Goal: Task Accomplishment & Management: Use online tool/utility

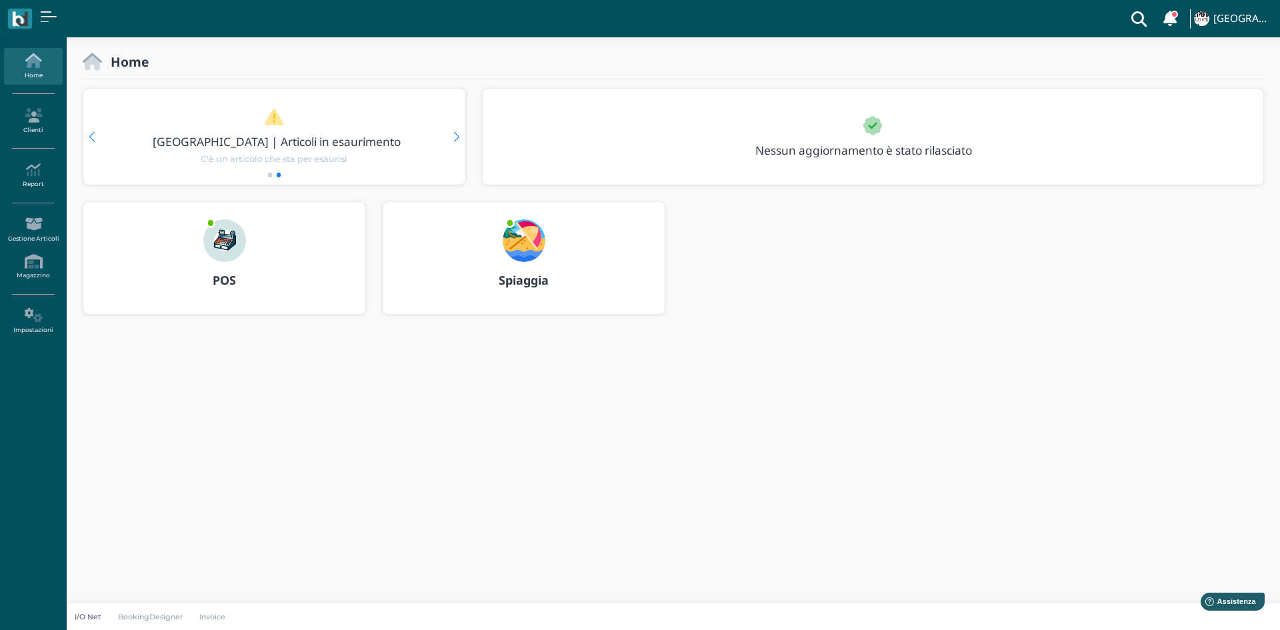
click at [229, 245] on img at bounding box center [224, 240] width 43 height 43
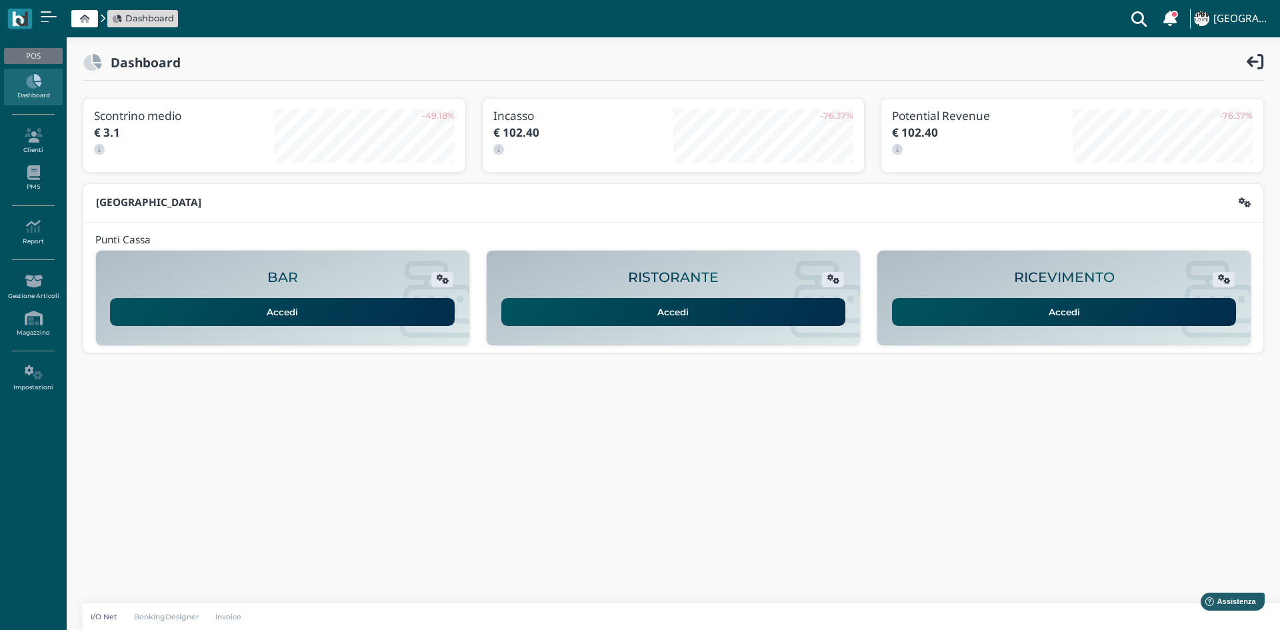
click at [1040, 318] on link "Accedi" at bounding box center [1064, 312] width 345 height 28
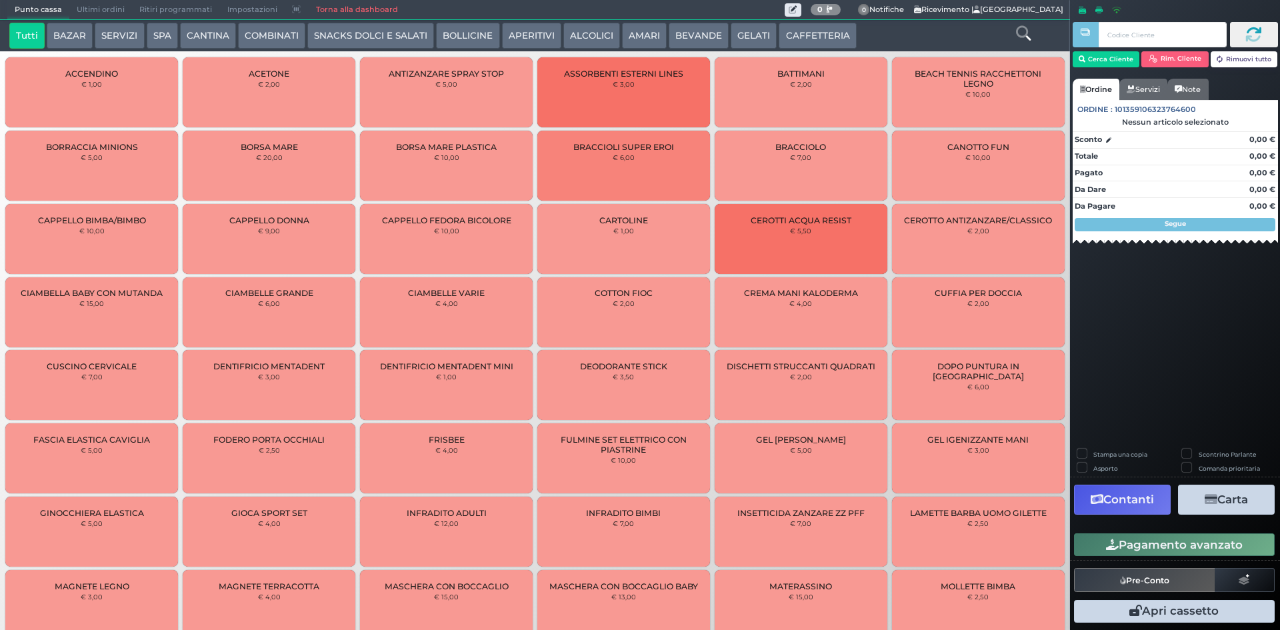
click at [76, 36] on button "BAZAR" at bounding box center [70, 36] width 46 height 27
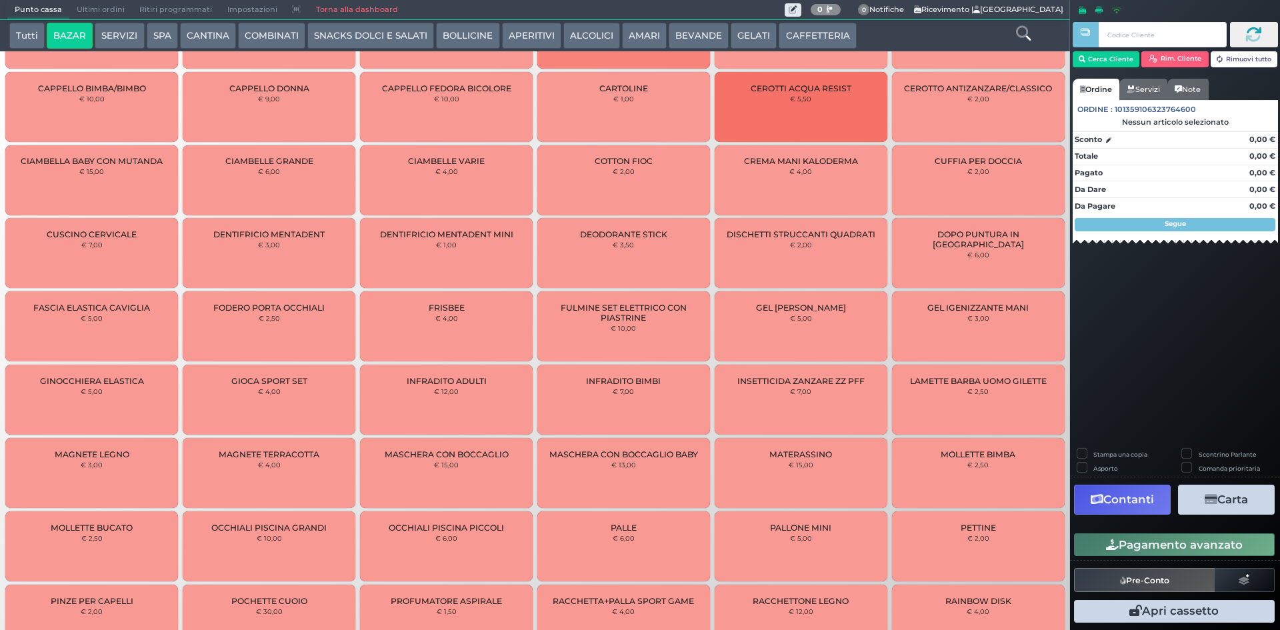
scroll to position [190, 0]
click at [28, 35] on button "Tutti" at bounding box center [26, 36] width 35 height 27
